Goal: Find specific fact: Find specific fact

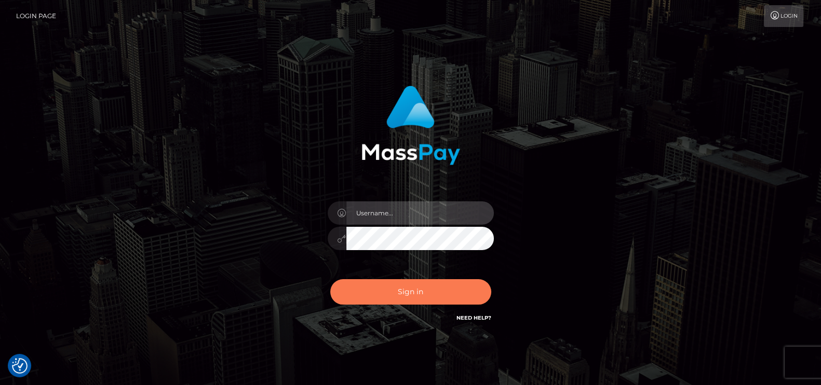
type input "petros.kidane"
click at [398, 284] on button "Sign in" at bounding box center [410, 291] width 161 height 25
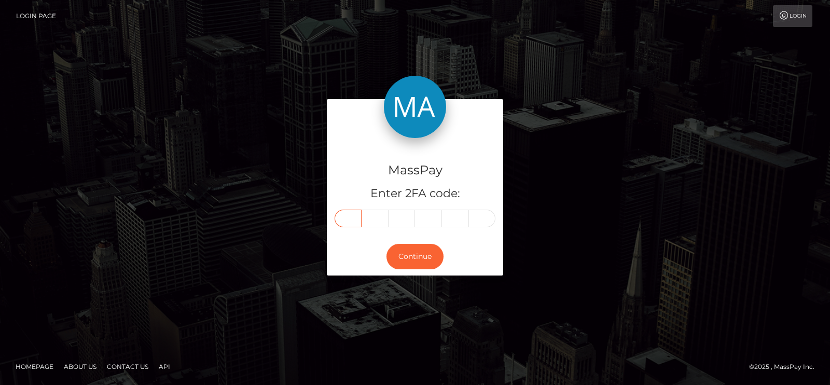
paste input "5"
type input "5"
type input "2"
type input "6"
type input "7"
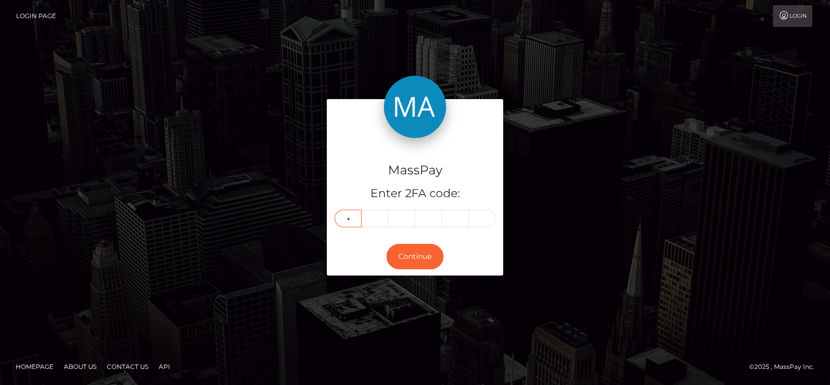
type input "7"
type input "2"
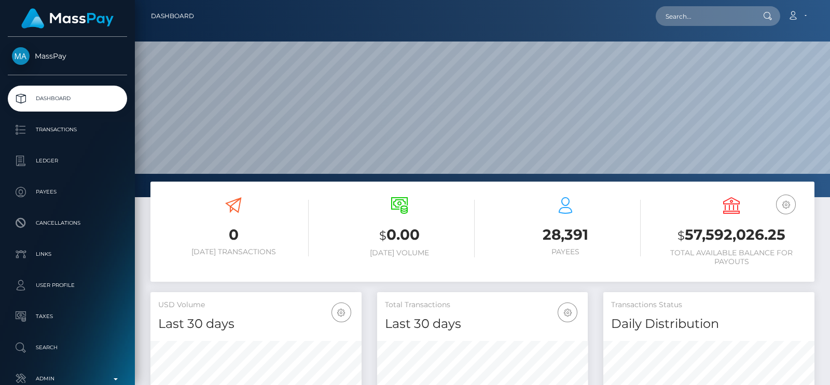
scroll to position [184, 211]
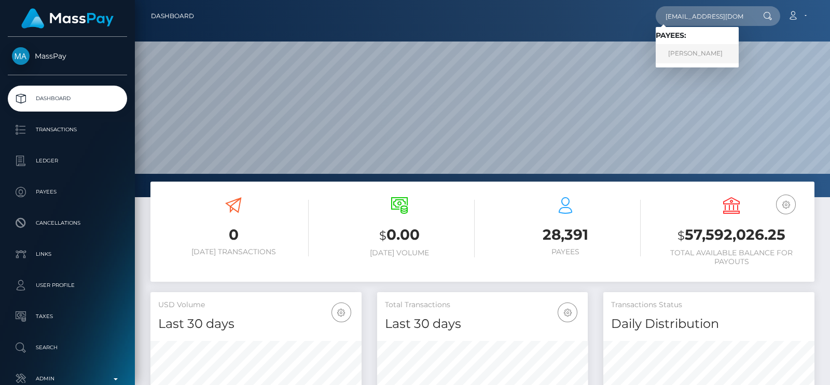
type input "frasiert850@gmail.com"
click at [708, 58] on link "TYRONE PHILLIP FRASIER" at bounding box center [697, 53] width 83 height 19
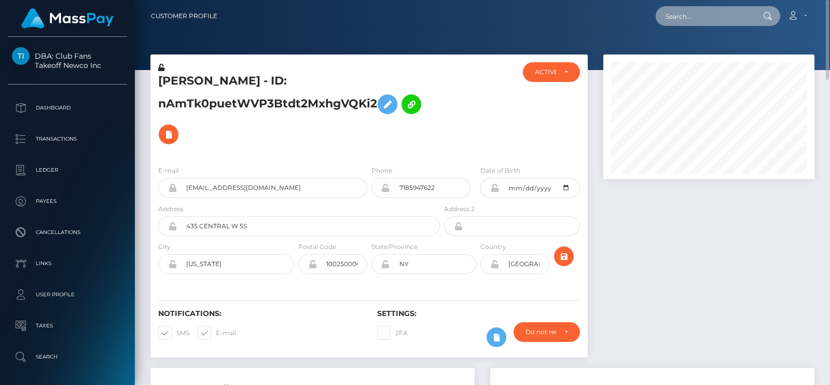
click at [712, 22] on input "text" at bounding box center [705, 16] width 98 height 20
paste input "lillydenogean@gmail.com"
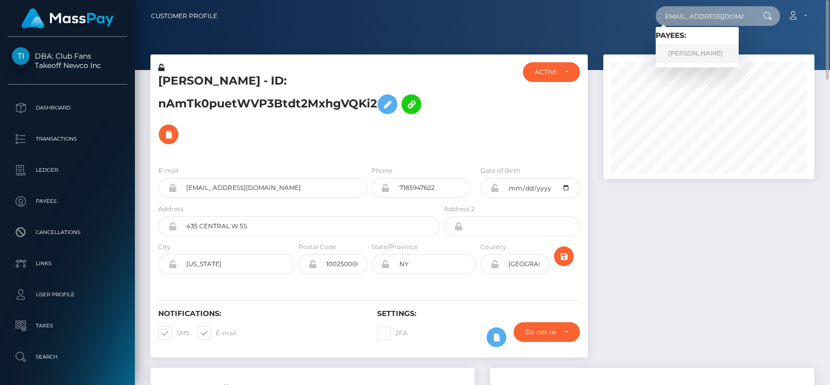
type input "lillydenogean@gmail.com"
click at [728, 59] on link "LILLY STARR DENOGEAN" at bounding box center [697, 53] width 83 height 19
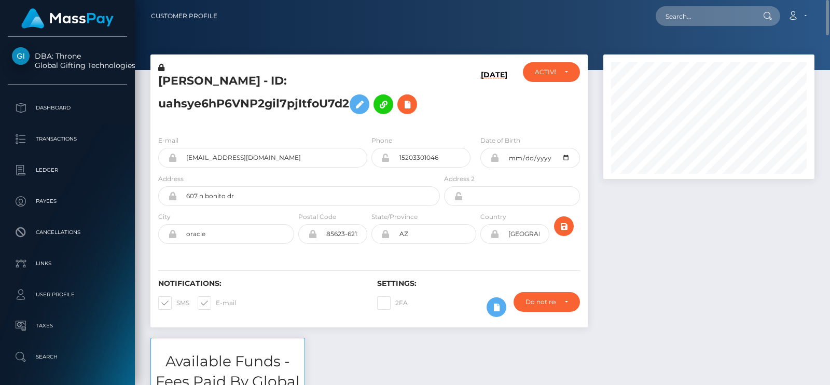
click at [171, 85] on h5 "[PERSON_NAME] - ID: uahsye6hP6VNP2gil7pjItfoU7d2" at bounding box center [296, 96] width 276 height 46
copy h5 "[PERSON_NAME]"
click at [171, 85] on h5 "[PERSON_NAME] - ID: uahsye6hP6VNP2gil7pjItfoU7d2" at bounding box center [296, 96] width 276 height 46
click at [258, 100] on h5 "[PERSON_NAME] - ID: uahsye6hP6VNP2gil7pjItfoU7d2" at bounding box center [296, 96] width 276 height 46
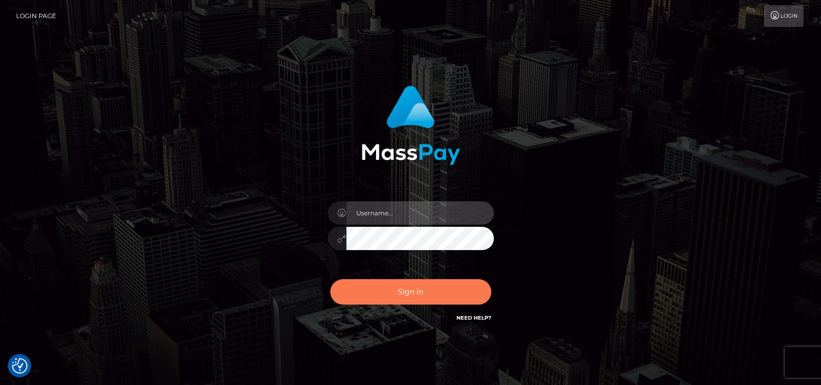
type input "petros.kidane"
click at [436, 295] on button "Sign in" at bounding box center [410, 291] width 161 height 25
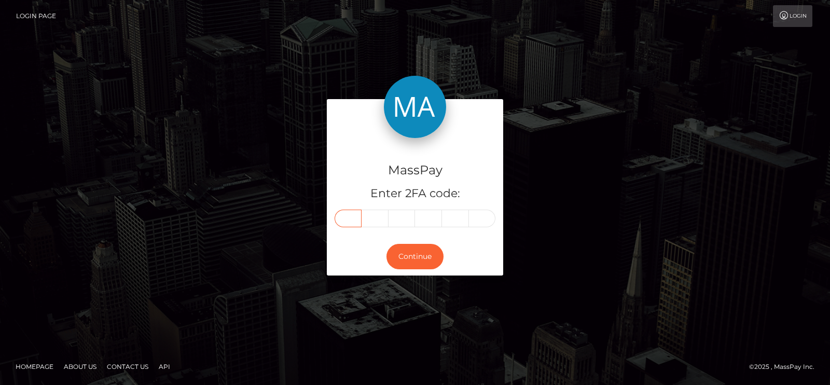
click at [345, 219] on input "text" at bounding box center [348, 219] width 27 height 18
paste input "3"
type input "3"
type input "1"
type input "6"
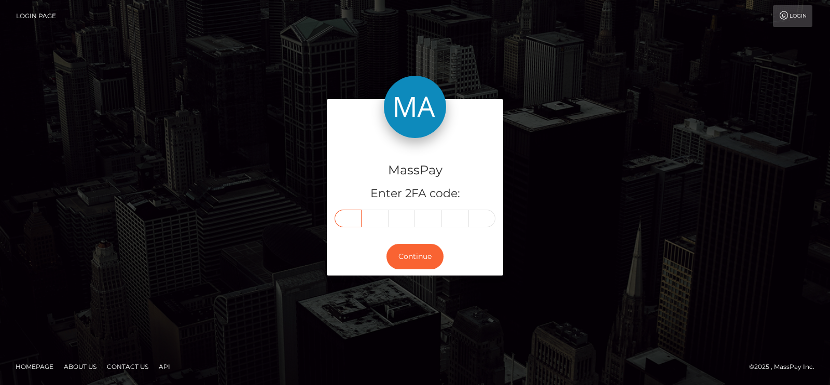
type input "1"
type input "6"
type input "5"
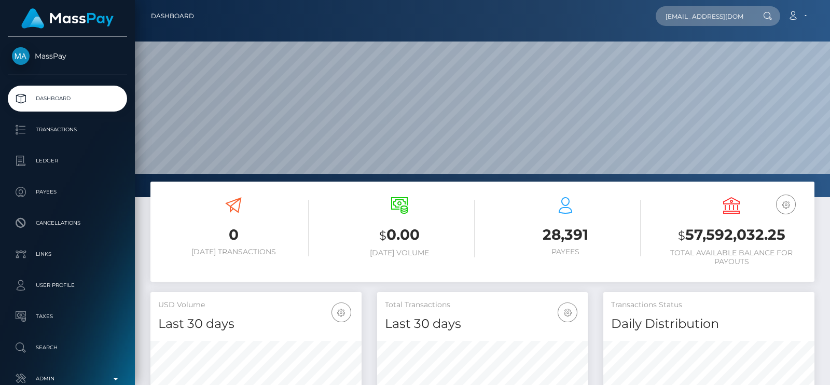
scroll to position [0, 7]
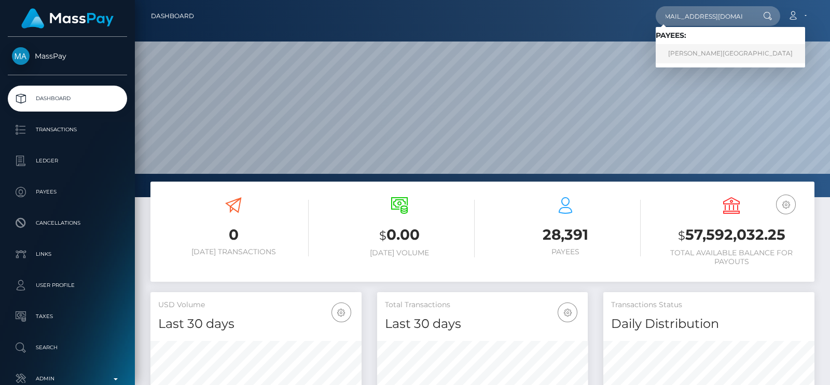
type input "[EMAIL_ADDRESS][DOMAIN_NAME]"
click at [670, 52] on link "Tina Hall-Jordan" at bounding box center [730, 53] width 149 height 19
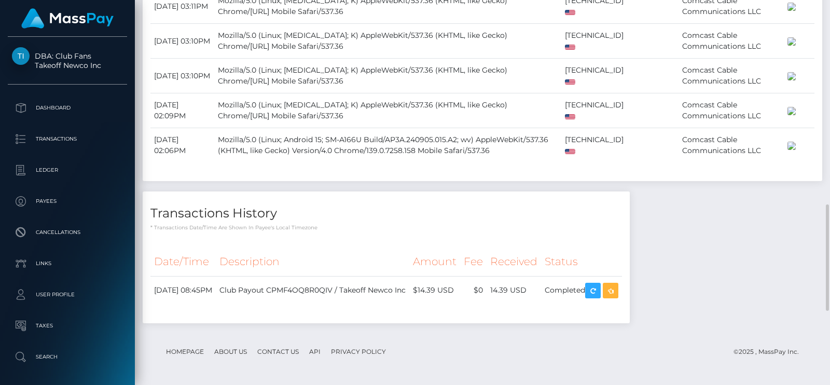
scroll to position [1004, 0]
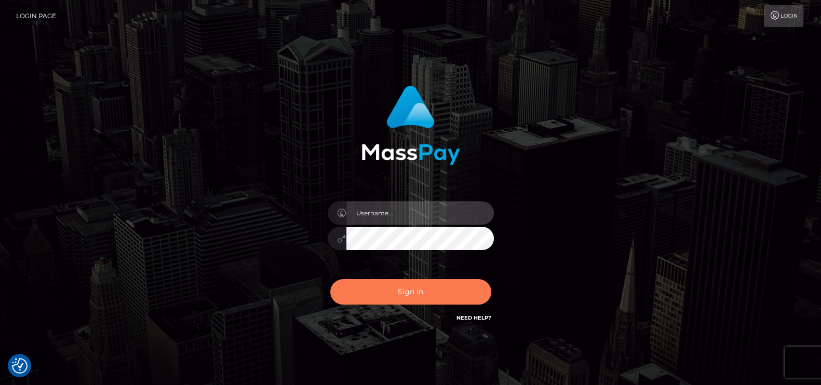
type input "petros.kidane"
click at [402, 285] on button "Sign in" at bounding box center [410, 291] width 161 height 25
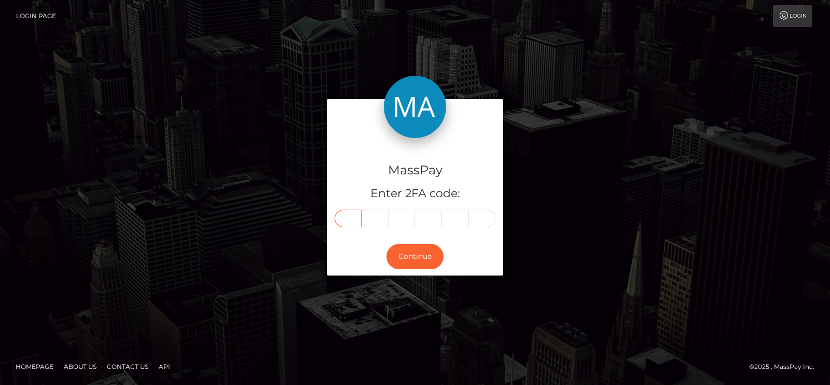
click at [350, 220] on input "text" at bounding box center [348, 219] width 27 height 18
type input "8"
type input "1"
type input "5"
click at [432, 222] on input "text" at bounding box center [428, 219] width 27 height 18
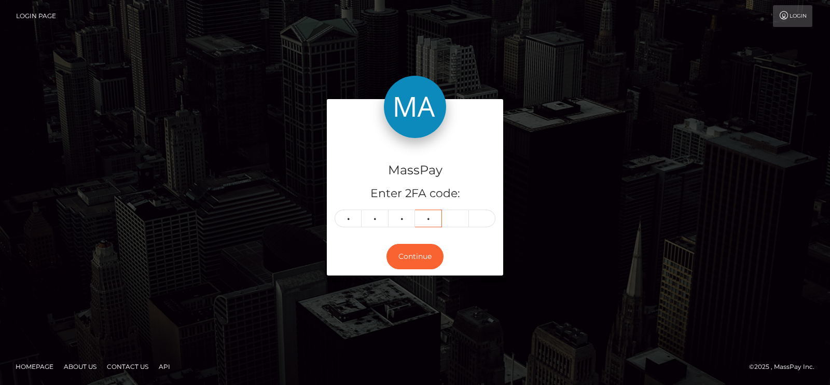
type input "8"
type input "9"
type input "3"
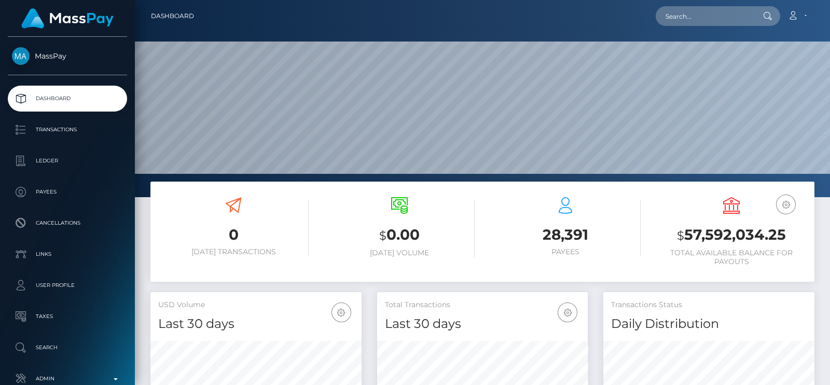
scroll to position [184, 211]
click at [704, 13] on input "text" at bounding box center [705, 16] width 98 height 20
paste input "lillydenogean@gmail.com"
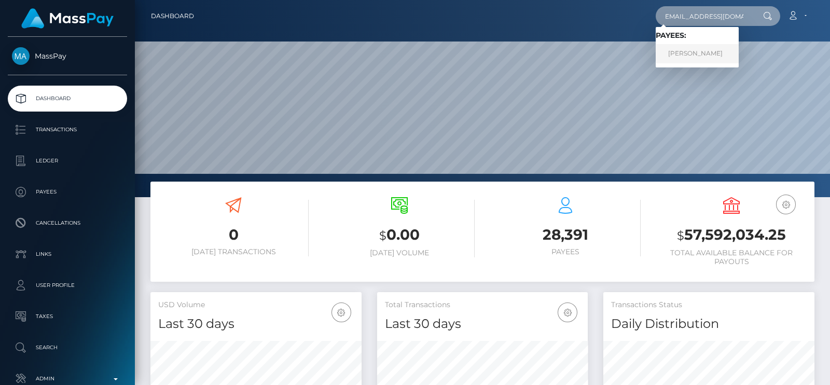
type input "lillydenogean@gmail.com"
click at [732, 53] on link "LILLY STARR DENOGEAN" at bounding box center [697, 53] width 83 height 19
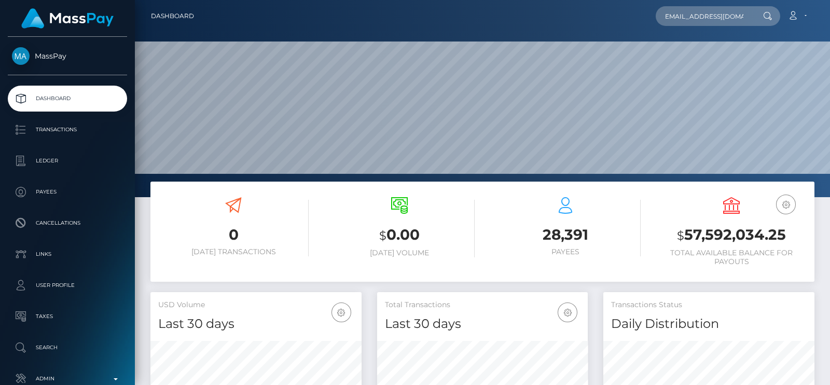
scroll to position [0, 0]
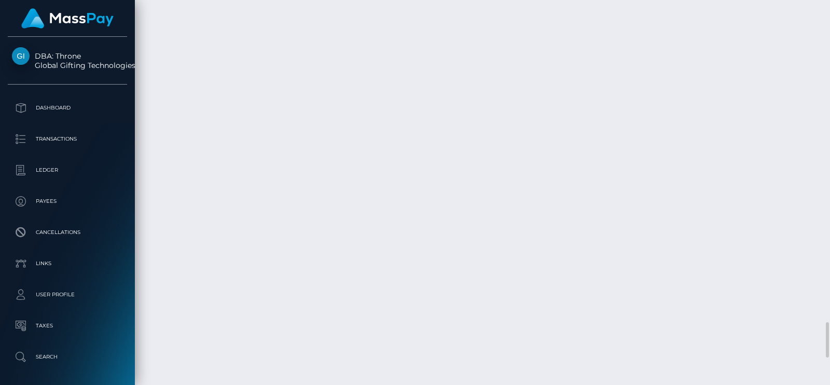
scroll to position [124, 211]
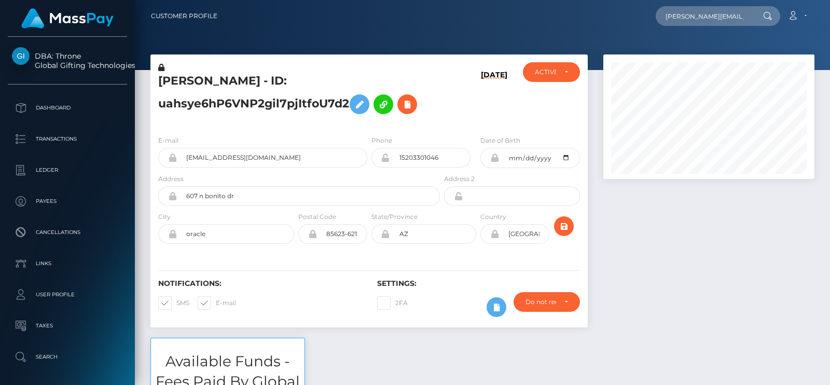
type input "[PERSON_NAME][EMAIL_ADDRESS][DOMAIN_NAME]"
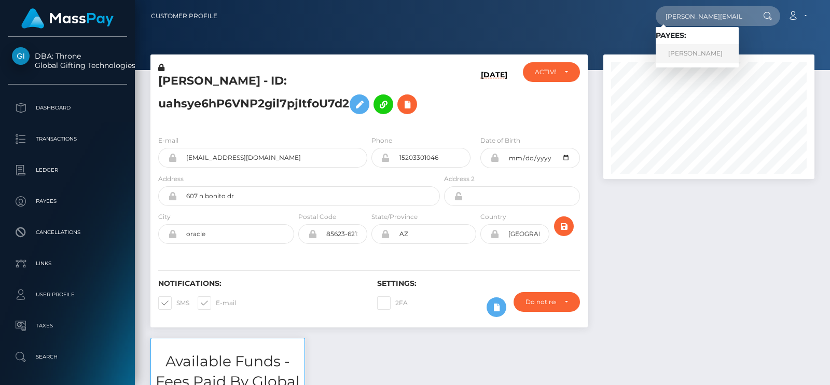
click at [694, 58] on link "Ameet Kang" at bounding box center [697, 53] width 83 height 19
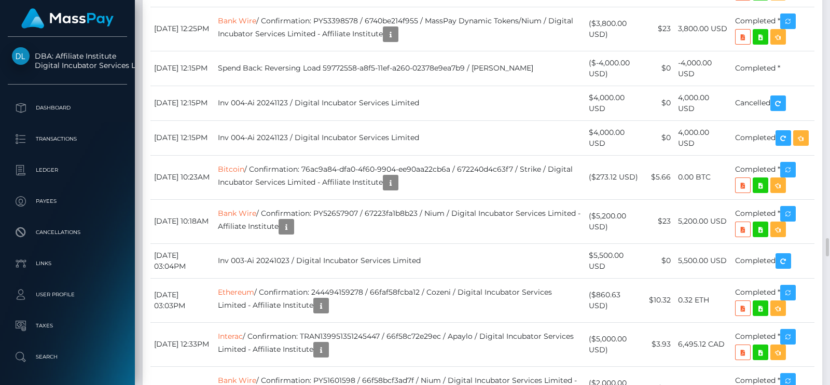
scroll to position [5403, 0]
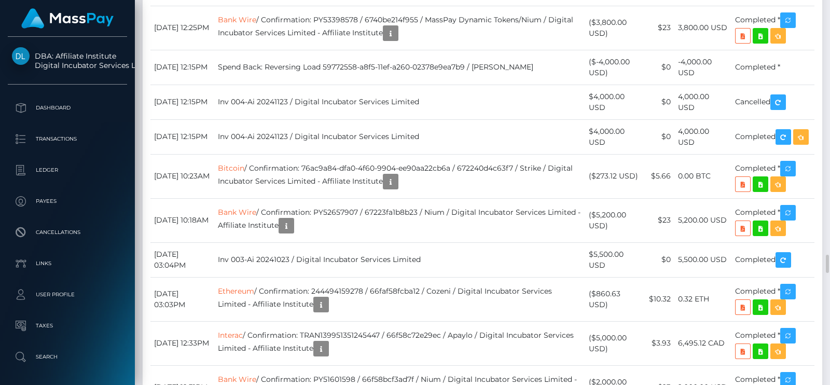
drag, startPoint x: 407, startPoint y: 231, endPoint x: 703, endPoint y: 275, distance: 299.6
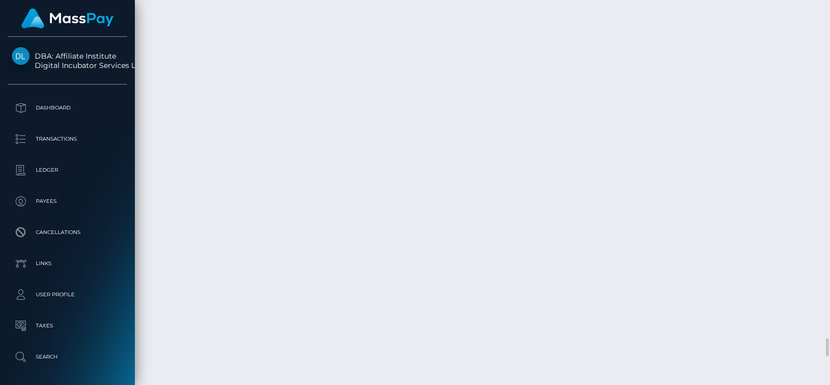
scroll to position [124, 211]
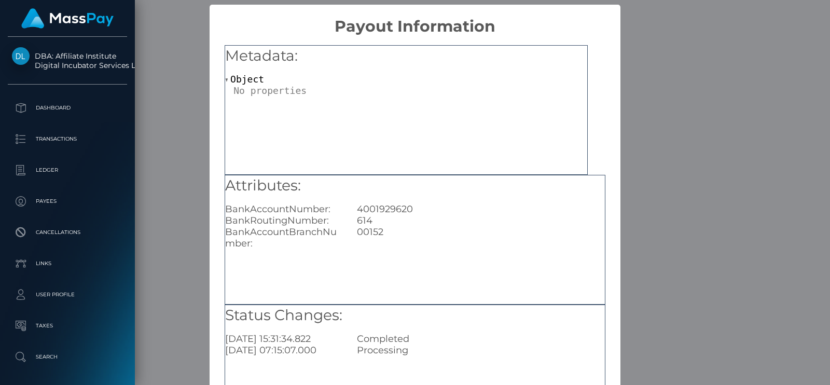
click at [390, 208] on div "4001929620" at bounding box center [481, 208] width 264 height 11
copy div "4001929620"
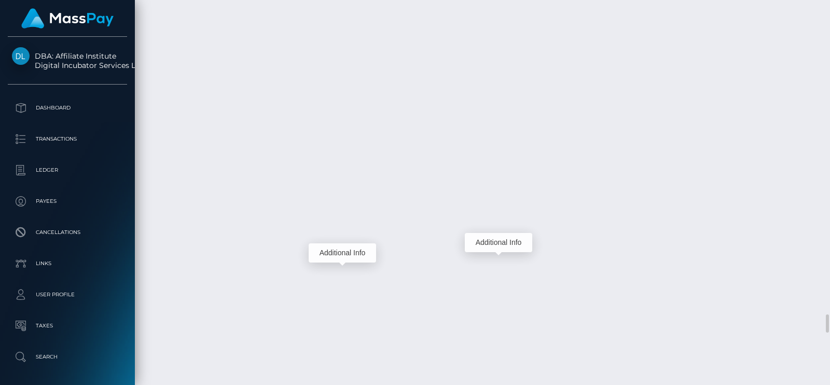
copy div "4001929620"
